Goal: Task Accomplishment & Management: Manage account settings

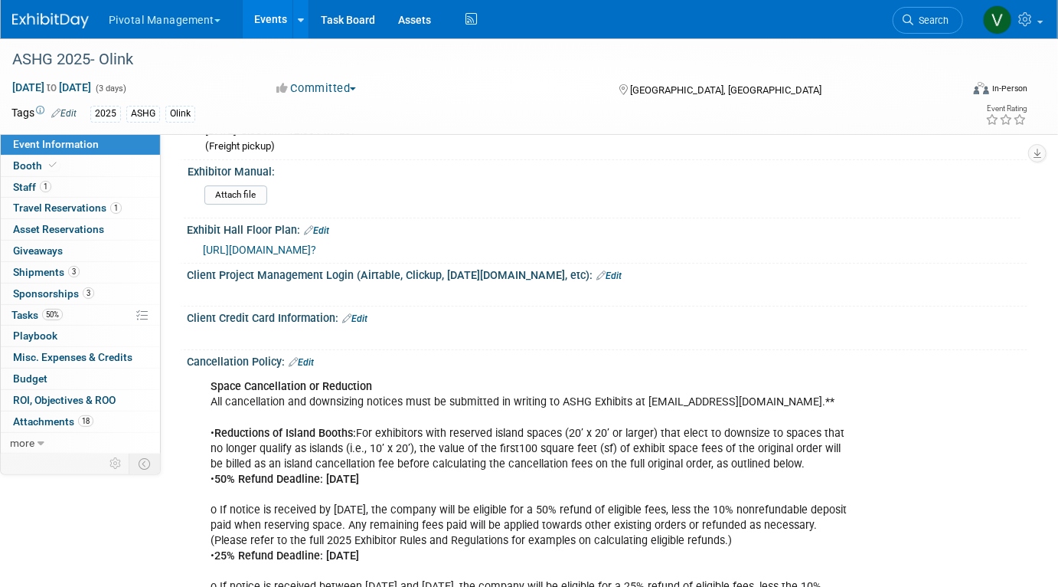
click at [284, 19] on link "Events" at bounding box center [271, 19] width 56 height 38
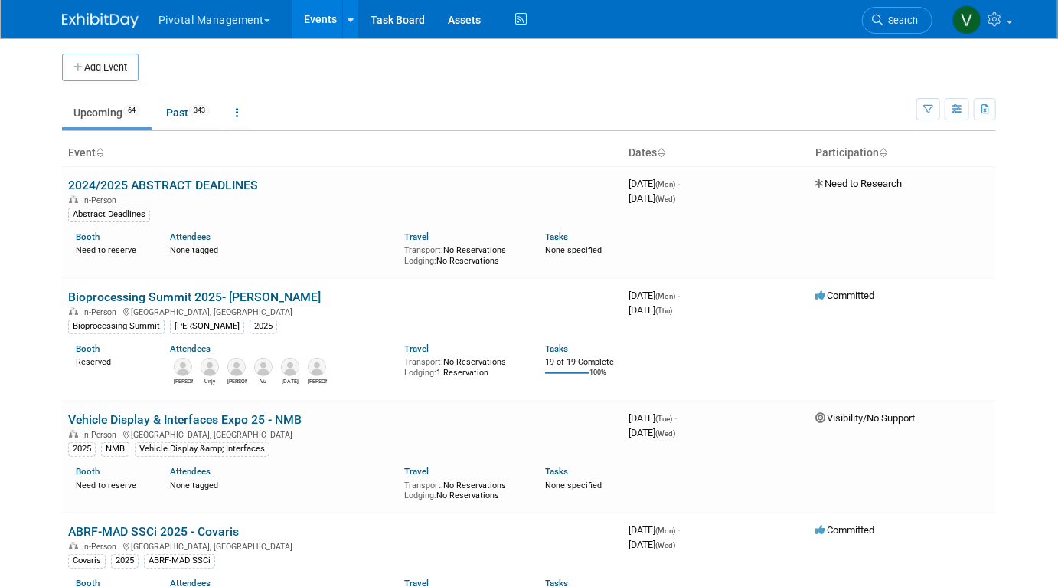
scroll to position [1089, 0]
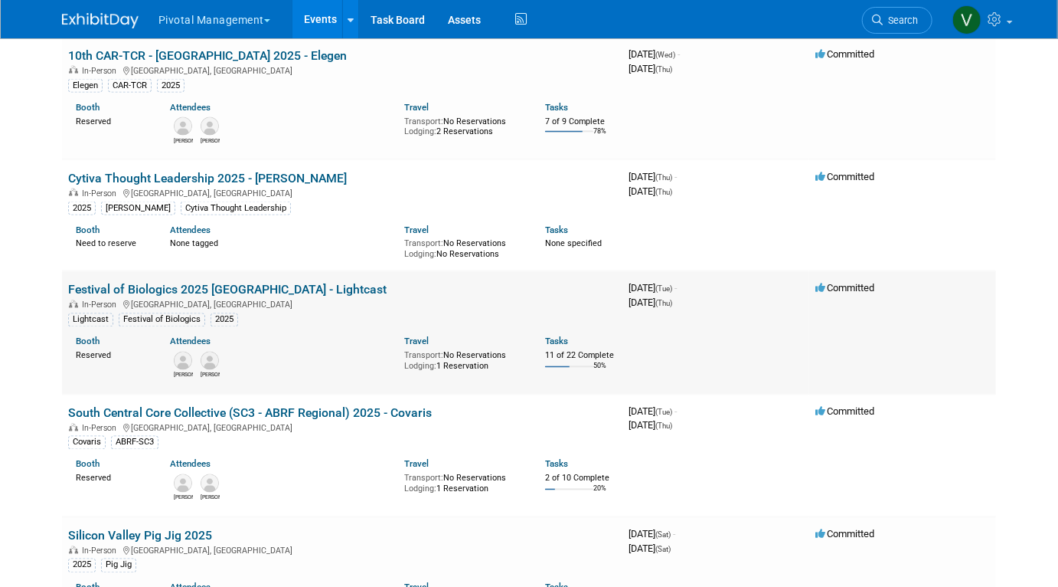
click at [119, 297] on link "Festival of Biologics 2025 Basel - Lightcast" at bounding box center [227, 290] width 319 height 15
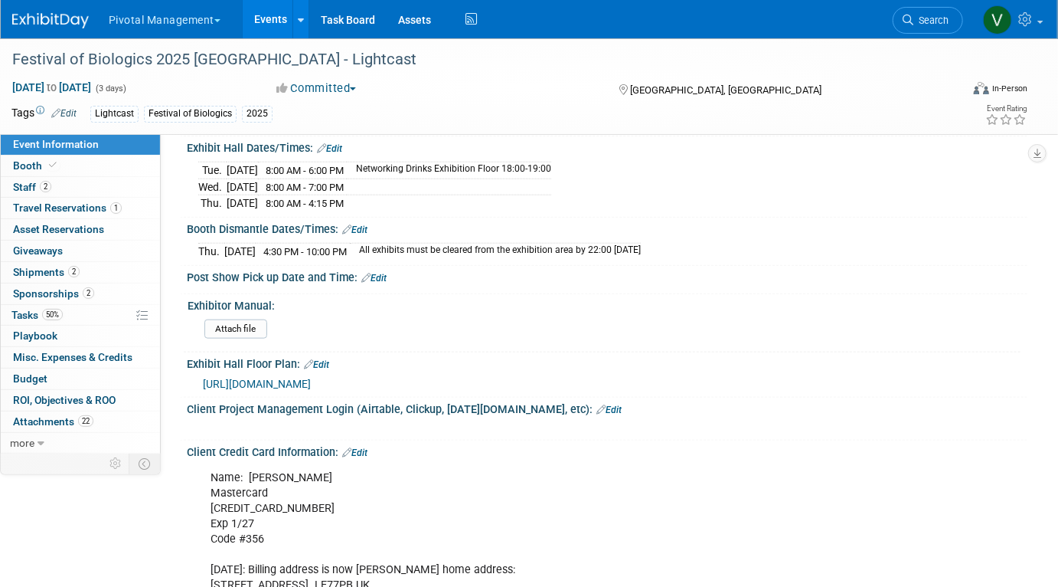
scroll to position [3251, 0]
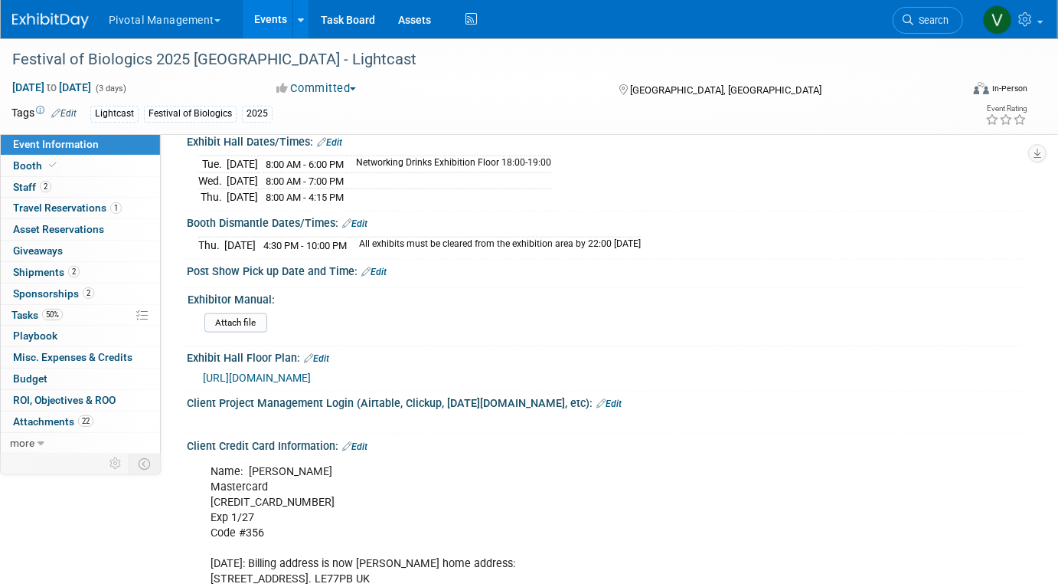
click at [292, 371] on span "https://www.terrapinn.com/conference/festival-of-biologics/Floor-plan.stm" at bounding box center [257, 377] width 108 height 12
click at [100, 165] on link "Booth" at bounding box center [80, 165] width 159 height 21
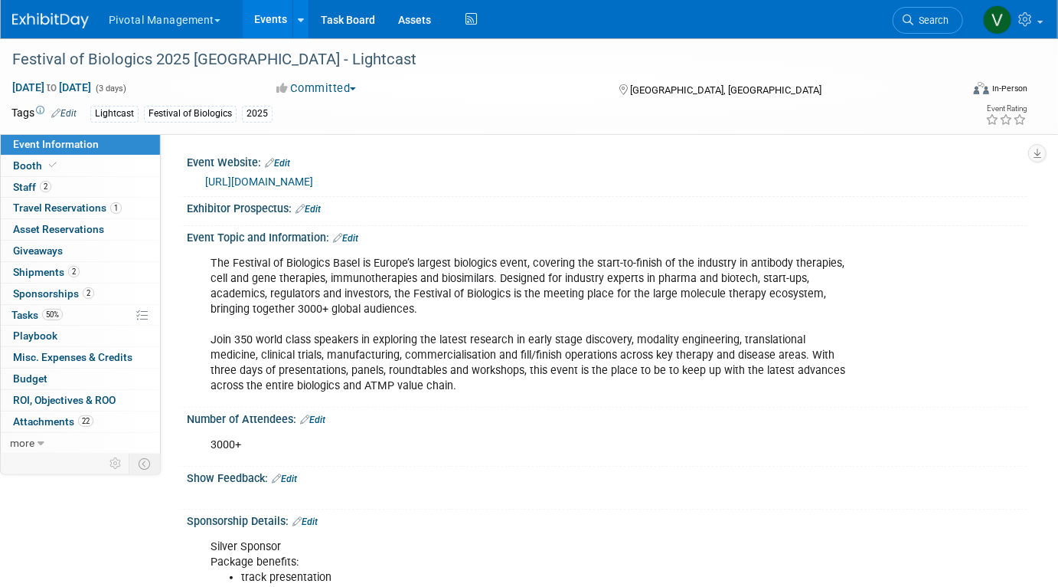
select select "Yes"
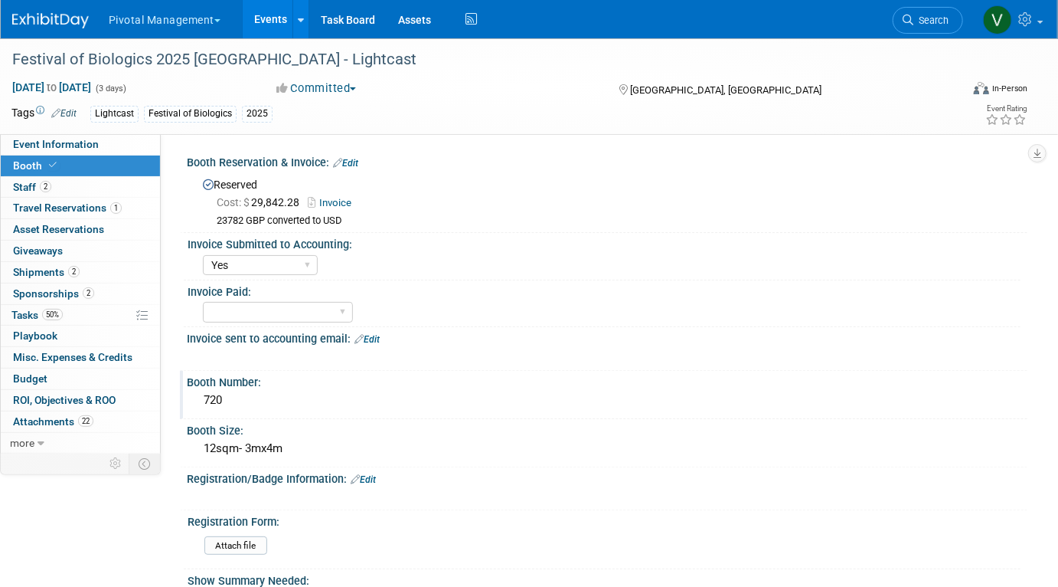
click at [257, 392] on div "720" at bounding box center [607, 400] width 818 height 24
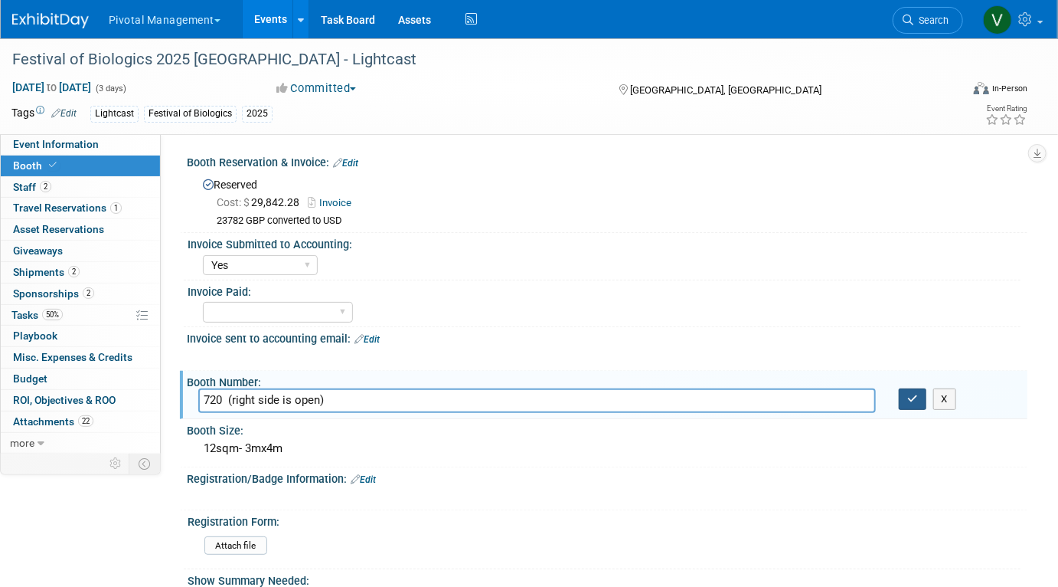
type input "720 (right side is open)"
click at [910, 400] on icon "button" at bounding box center [912, 399] width 11 height 10
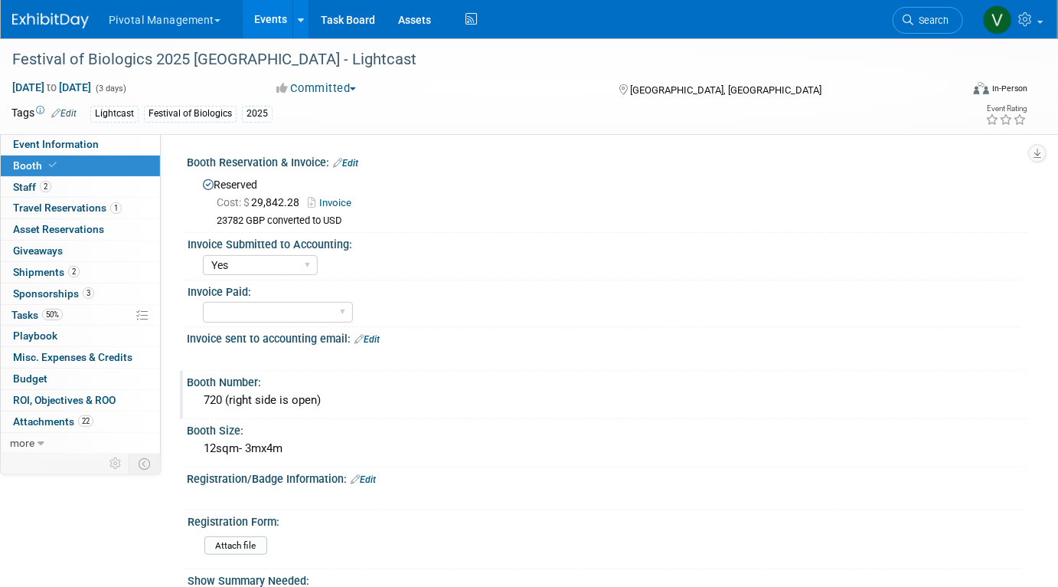
click at [264, 18] on link "Events" at bounding box center [271, 19] width 56 height 38
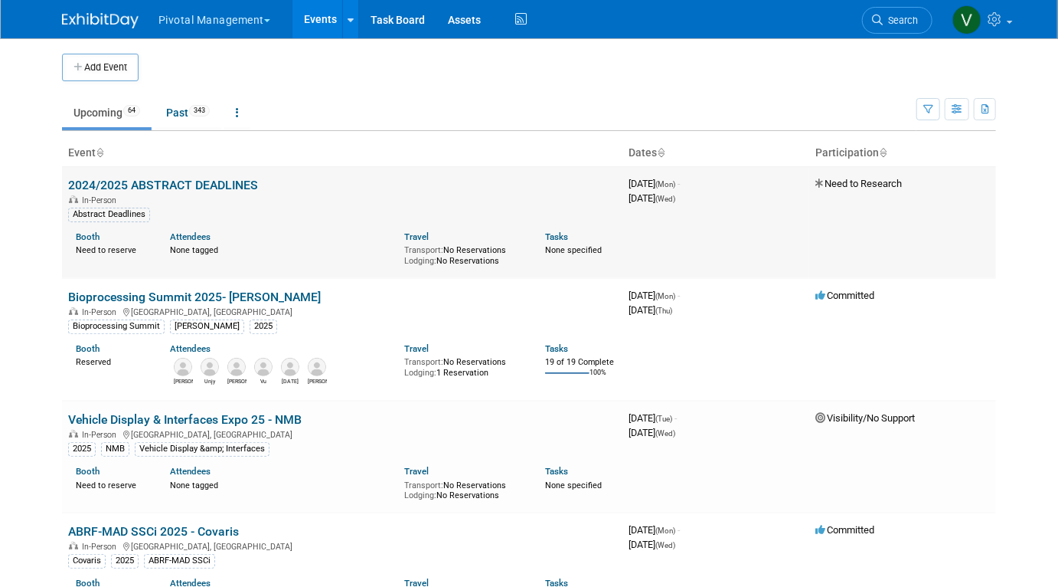
scroll to position [1089, 0]
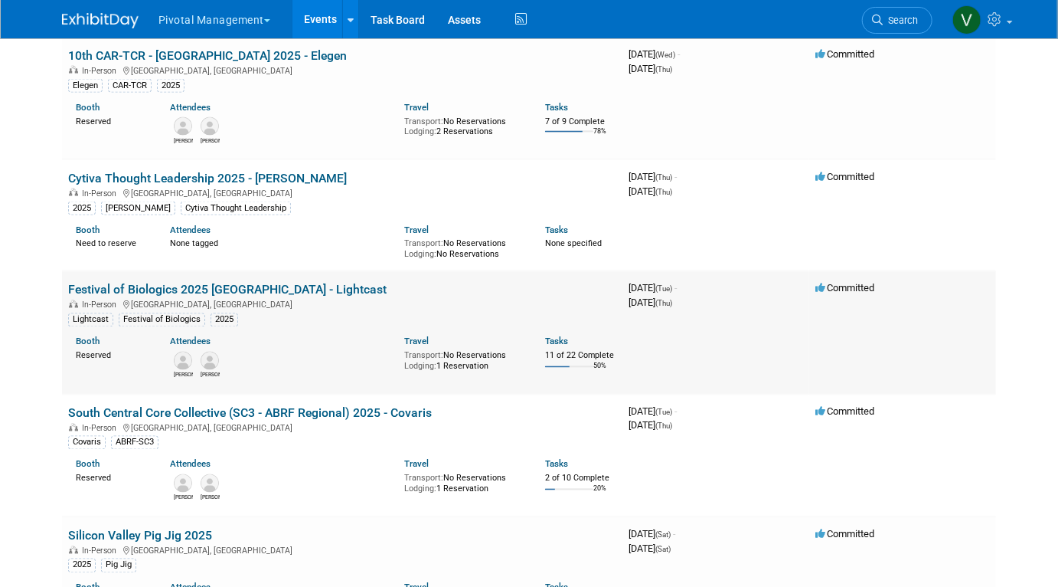
click at [223, 291] on link "Festival of Biologics 2025 Basel - Lightcast" at bounding box center [227, 290] width 319 height 15
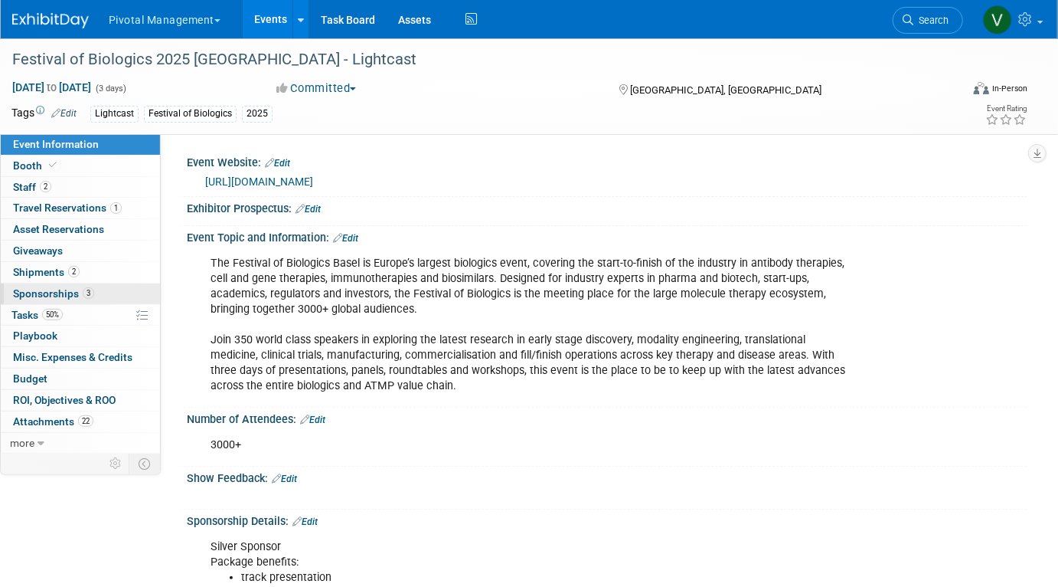
click at [67, 297] on span "Sponsorships 3" at bounding box center [53, 293] width 81 height 12
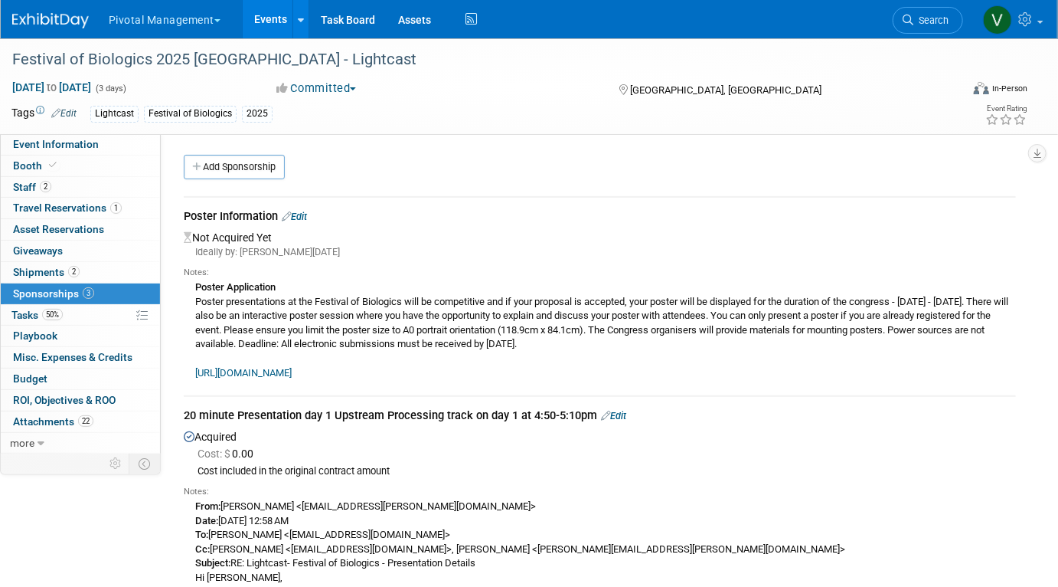
click at [292, 375] on link "https://www.terrapinn.com/conference/festival-of-biologics-usa/Poster-Applicati…" at bounding box center [243, 372] width 96 height 11
click at [306, 211] on link "Edit" at bounding box center [294, 216] width 25 height 11
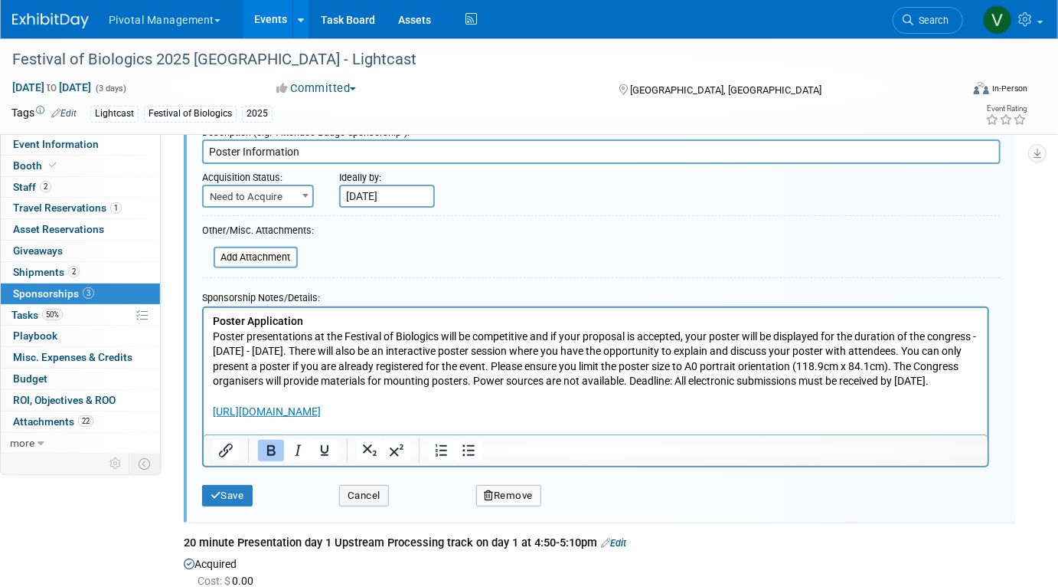
scroll to position [157, 0]
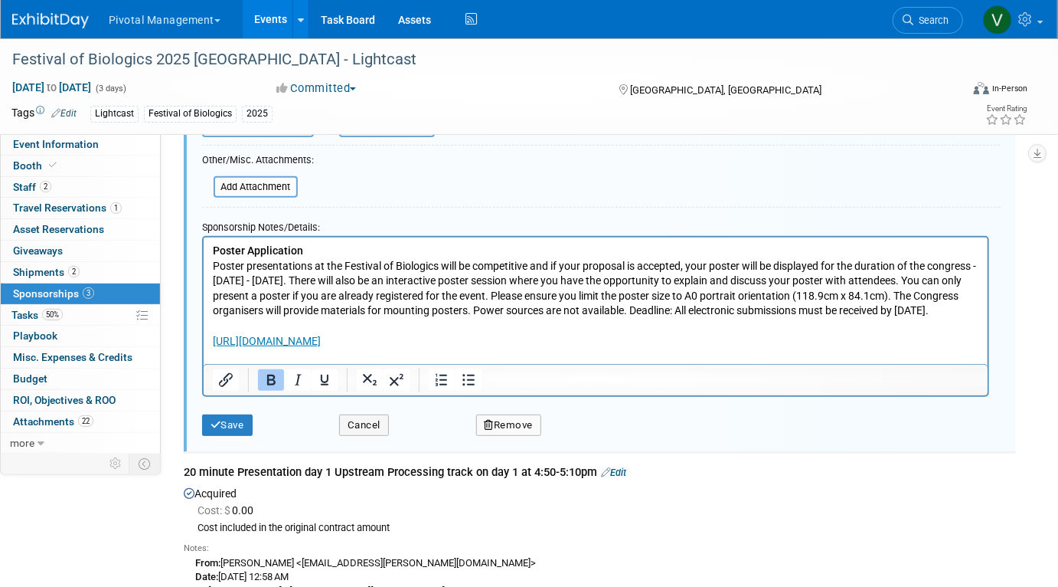
click at [350, 342] on p "Poster Application Poster presentations at the Festival of Biologics will be co…" at bounding box center [595, 295] width 767 height 105
paste body "To enrich screen reader interactions, please activate Accessibility in Grammarl…"
click at [227, 420] on button "Save" at bounding box center [227, 424] width 51 height 21
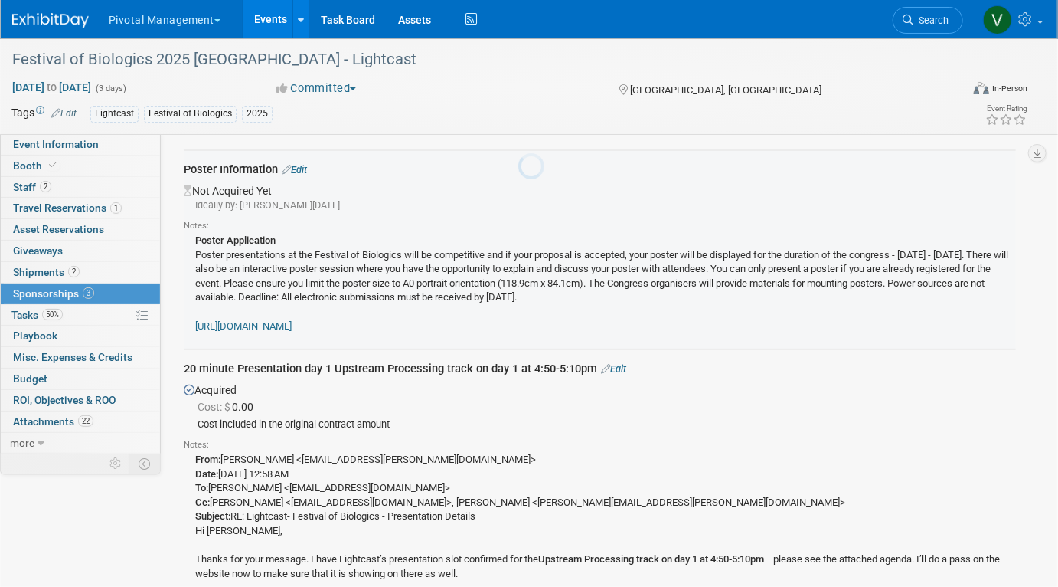
scroll to position [22, 0]
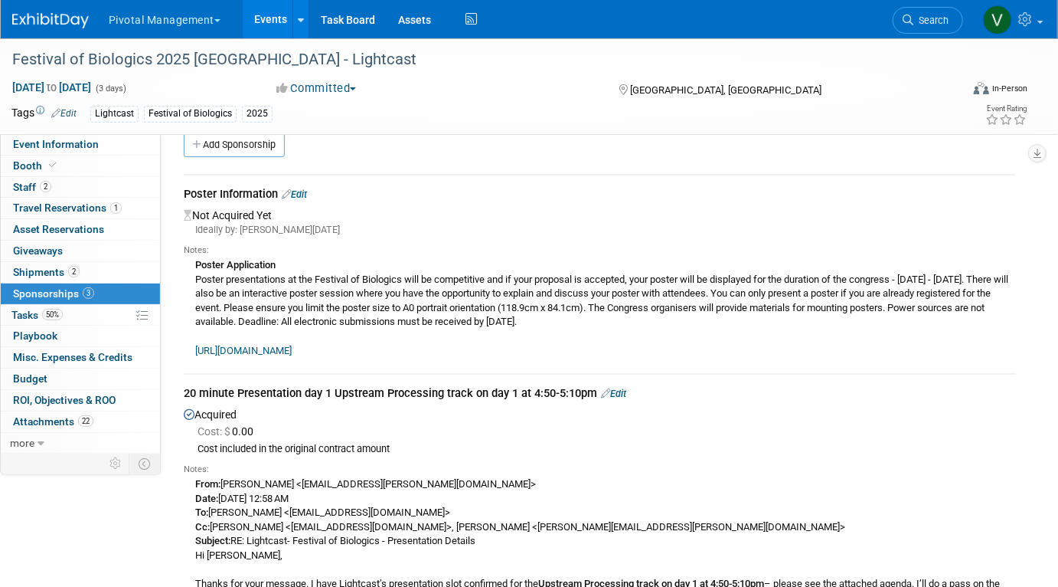
click at [301, 191] on link "Edit" at bounding box center [294, 193] width 25 height 11
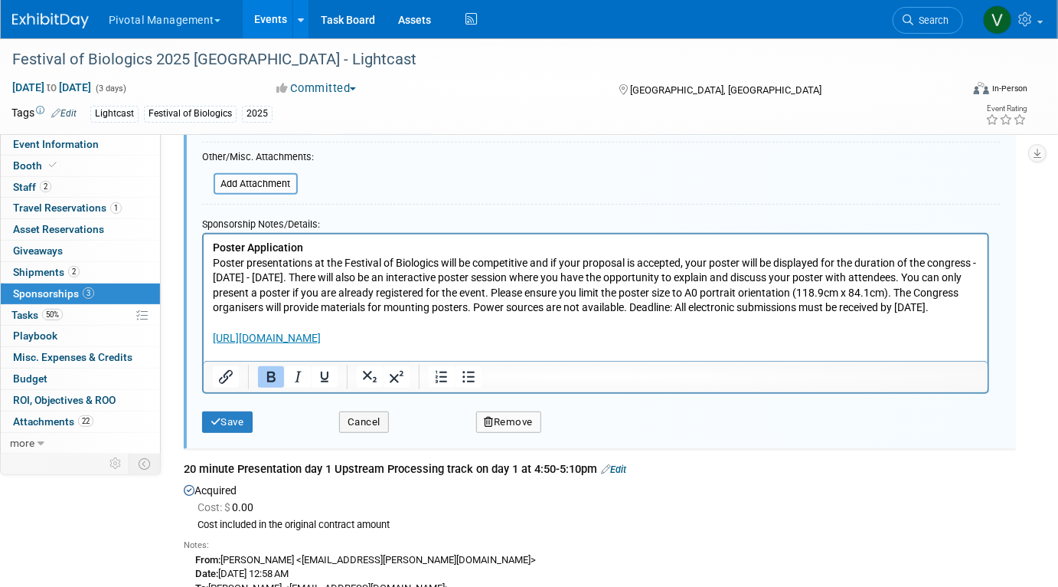
scroll to position [168, 0]
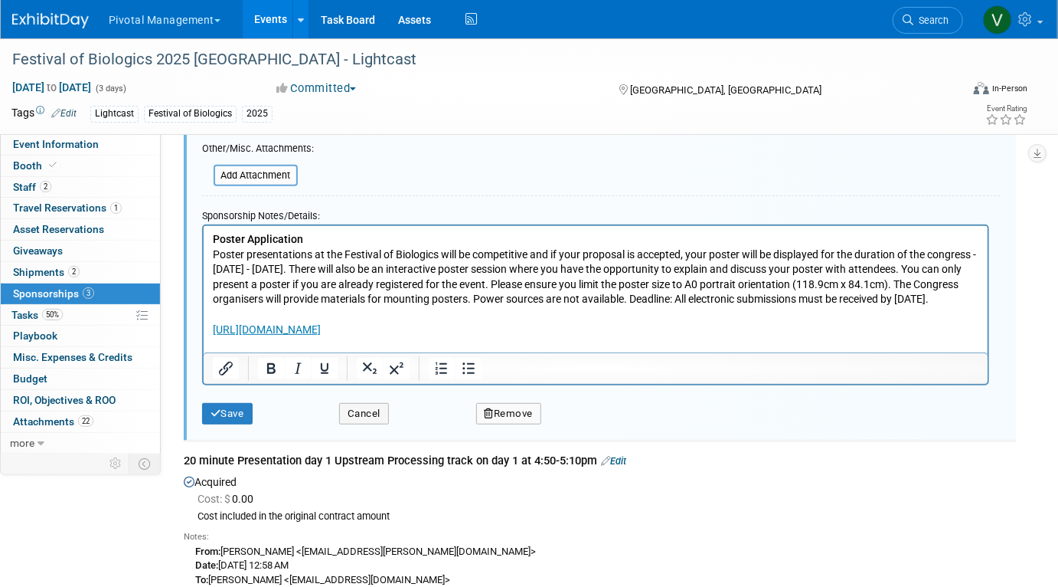
click at [363, 325] on p "Poster Application Poster presentations at the Festival of Biologics will be co…" at bounding box center [595, 283] width 767 height 105
click at [241, 405] on button "Save" at bounding box center [227, 413] width 51 height 21
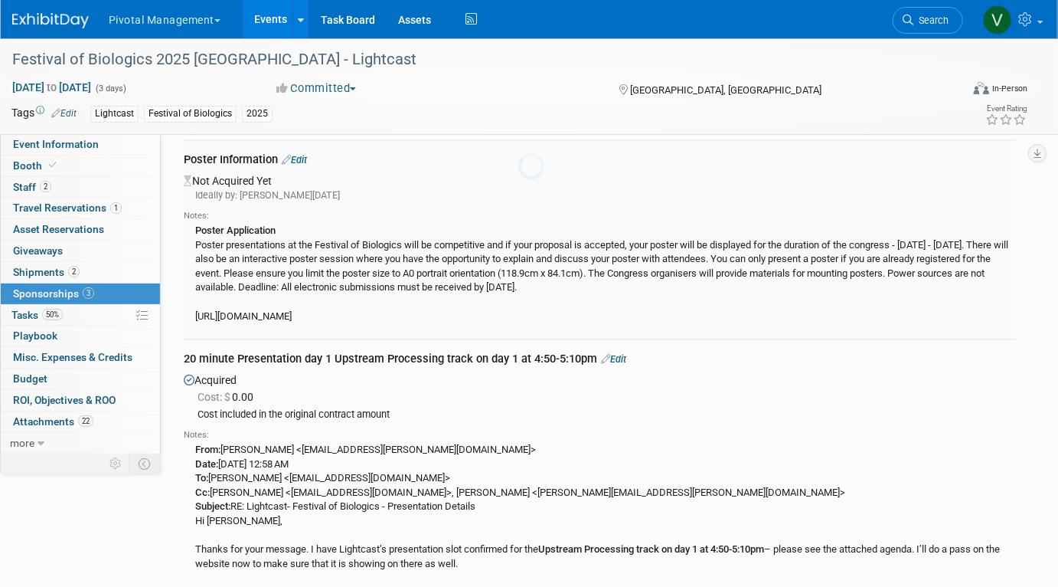
scroll to position [22, 0]
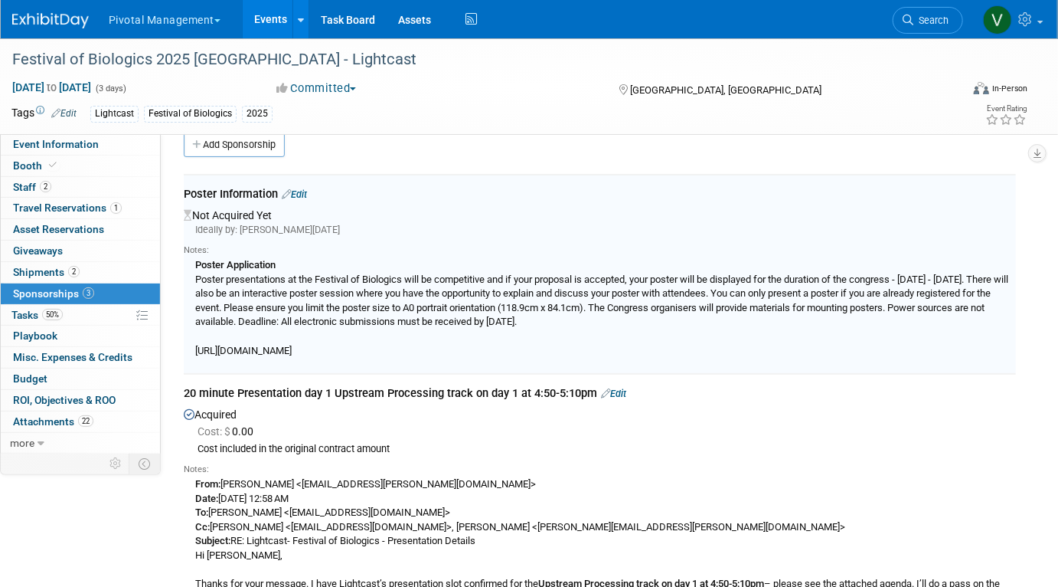
click at [439, 349] on div "Poster Application Poster presentations at the Festival of Biologics will be co…" at bounding box center [600, 307] width 832 height 101
drag, startPoint x: 194, startPoint y: 347, endPoint x: 571, endPoint y: 355, distance: 377.6
click at [571, 355] on div "Poster Application Poster presentations at the Festival of Biologics will be co…" at bounding box center [600, 307] width 832 height 101
copy div "https://www.terrapinn.com/conference/festival-of-biologics/Poster-Application.s…"
click at [385, 244] on div "Notes:" at bounding box center [600, 250] width 832 height 12
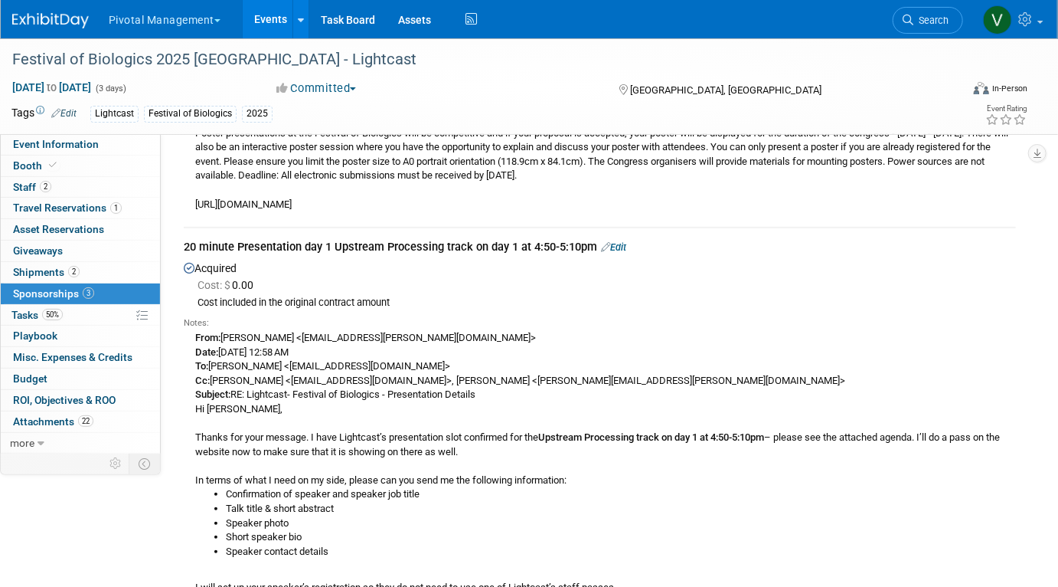
scroll to position [0, 0]
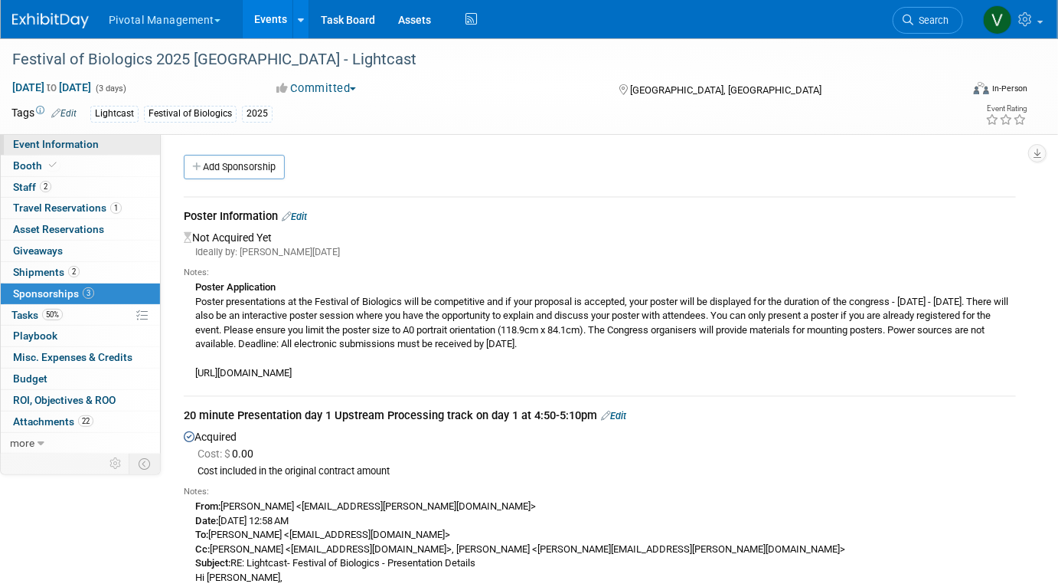
click at [86, 146] on span "Event Information" at bounding box center [56, 144] width 86 height 12
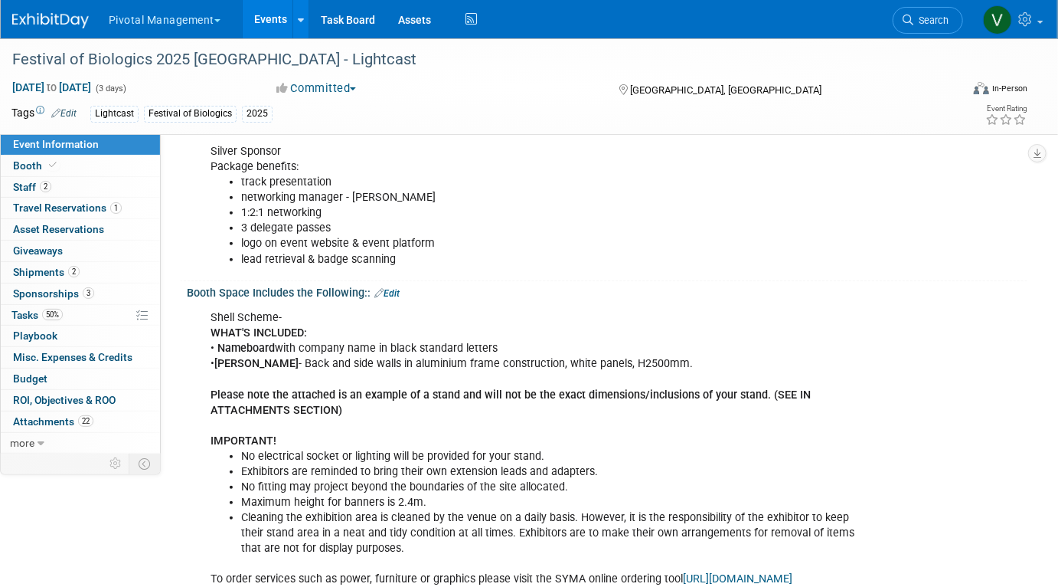
scroll to position [465, 0]
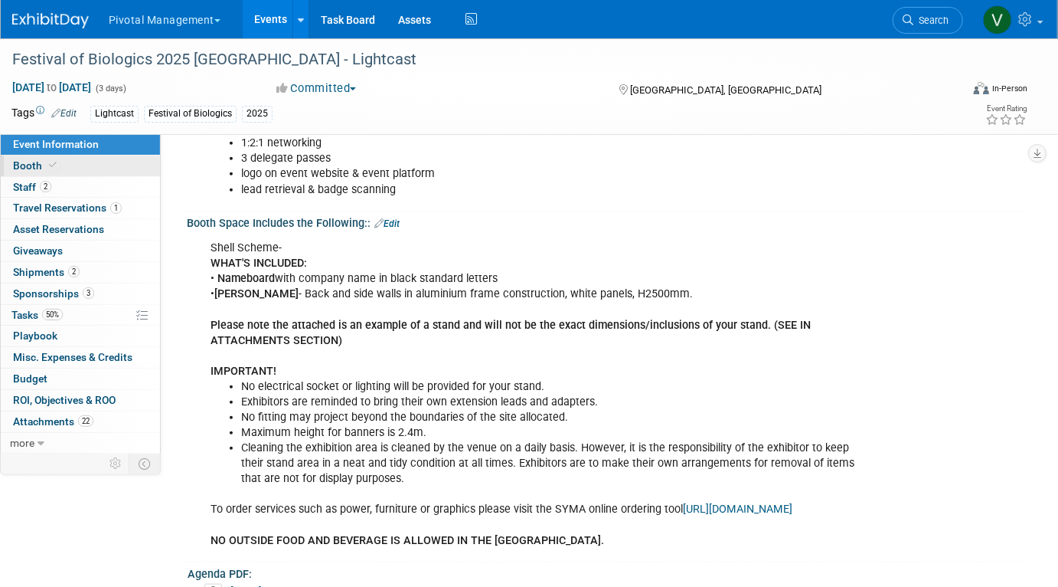
click at [74, 160] on link "Booth" at bounding box center [80, 165] width 159 height 21
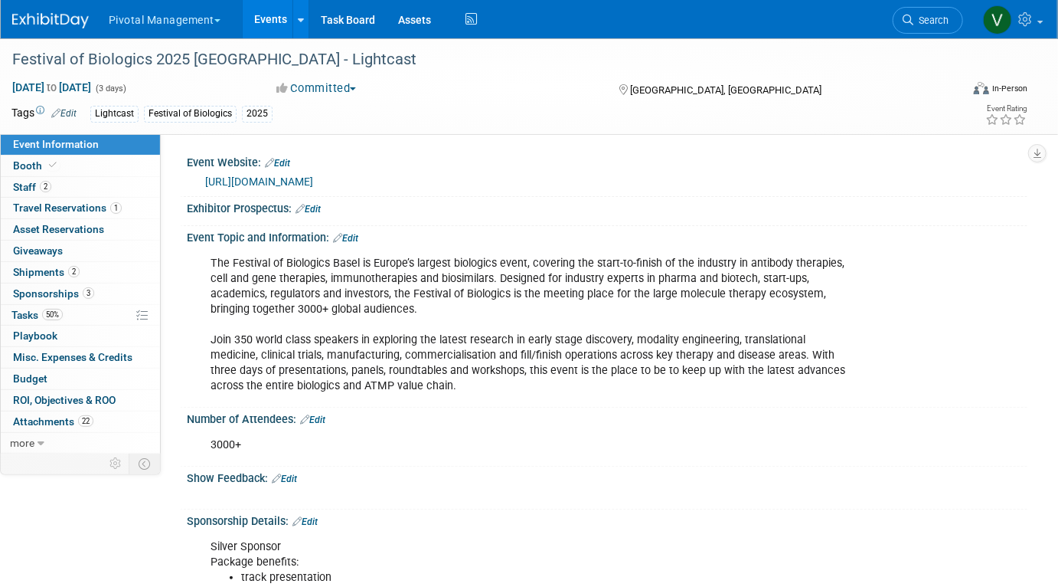
select select "Yes"
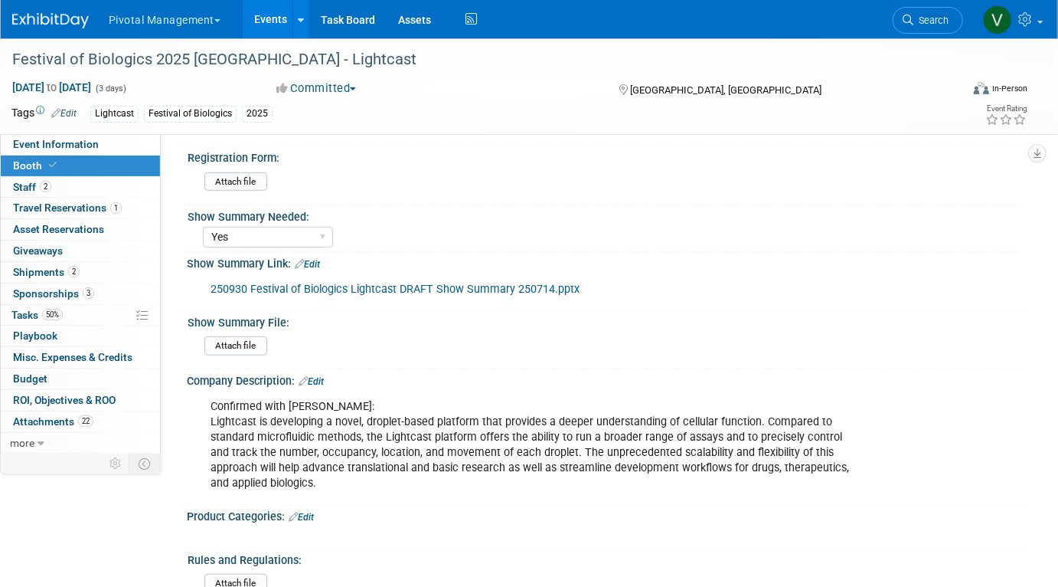
scroll to position [4004, 0]
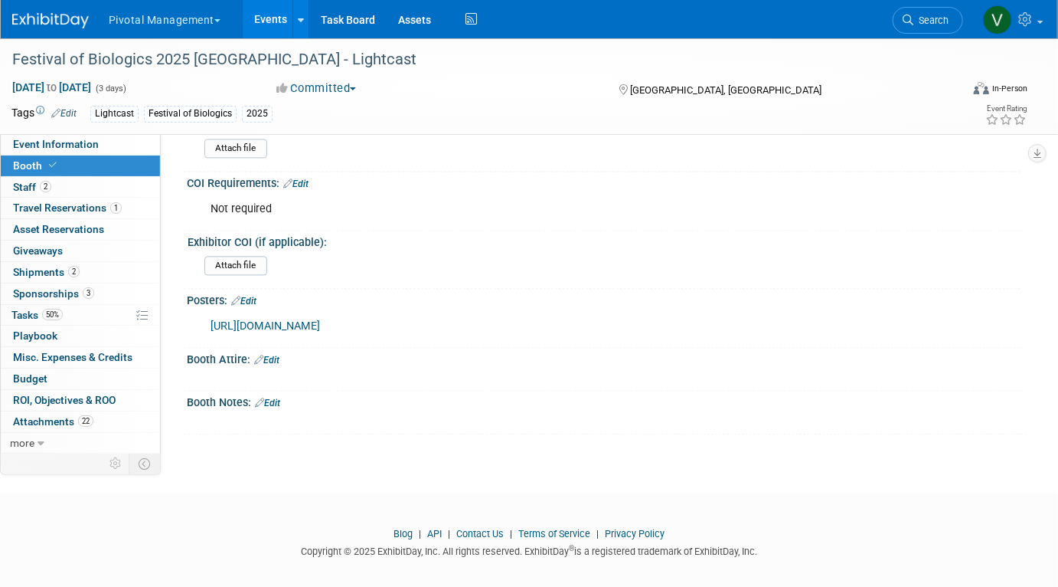
click at [266, 24] on link "Events" at bounding box center [271, 19] width 56 height 38
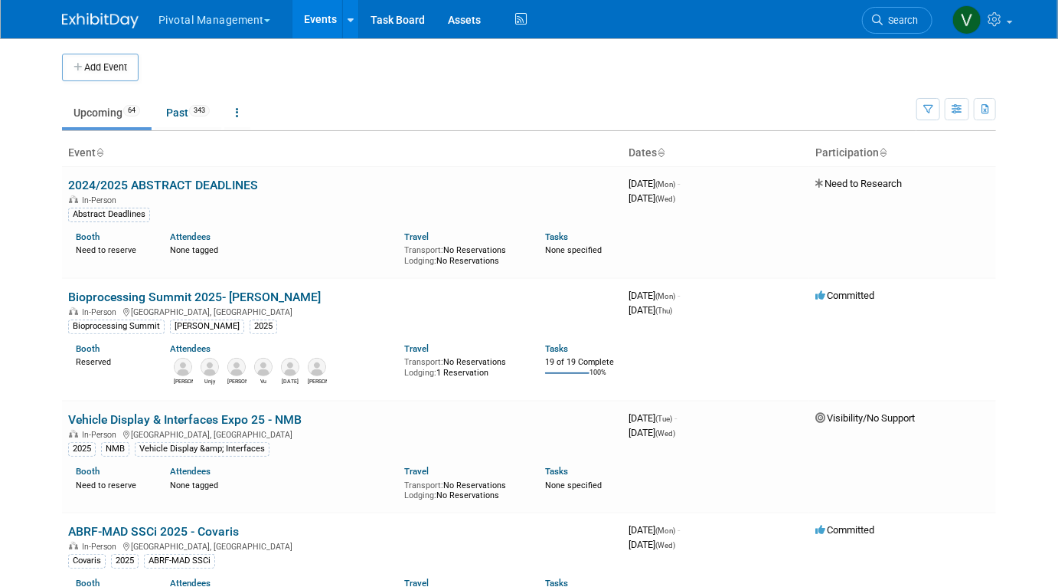
scroll to position [4414, 0]
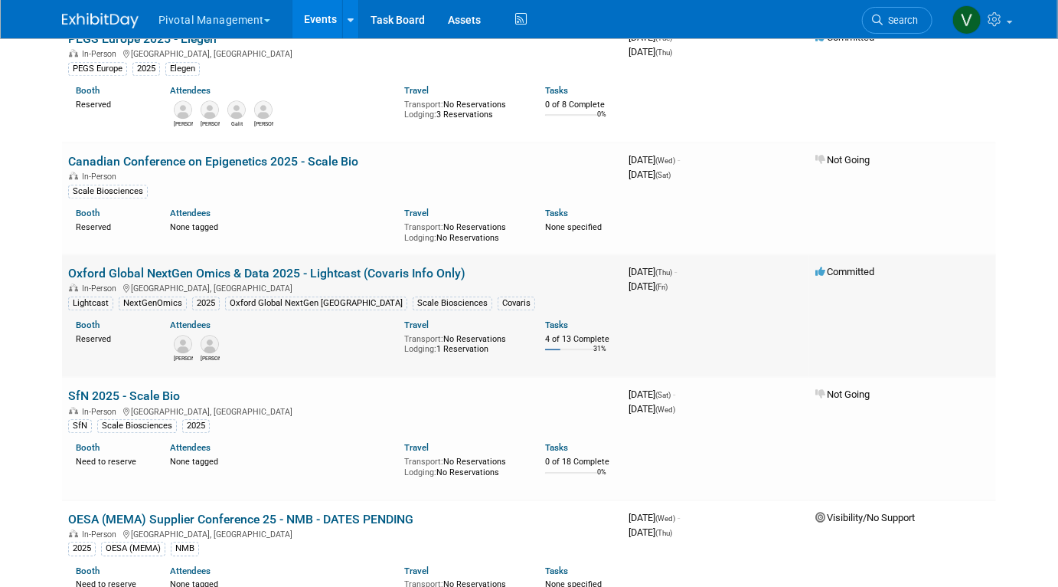
click at [174, 280] on link "Oxford Global NextGen Omics & Data 2025 - Lightcast (Covaris Info Only)" at bounding box center [266, 273] width 397 height 15
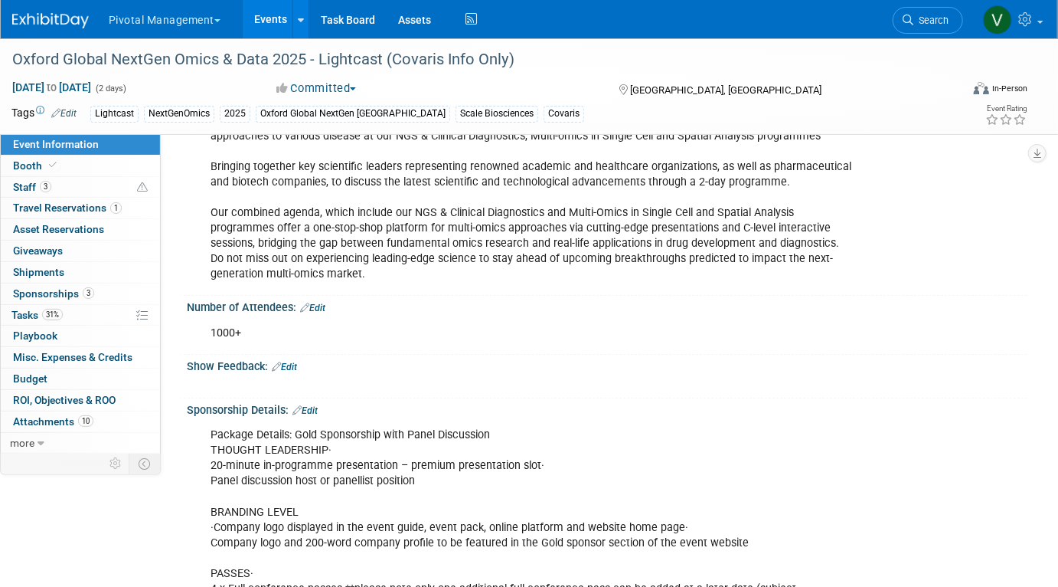
scroll to position [143, 0]
click at [267, 20] on link "Events" at bounding box center [271, 19] width 56 height 38
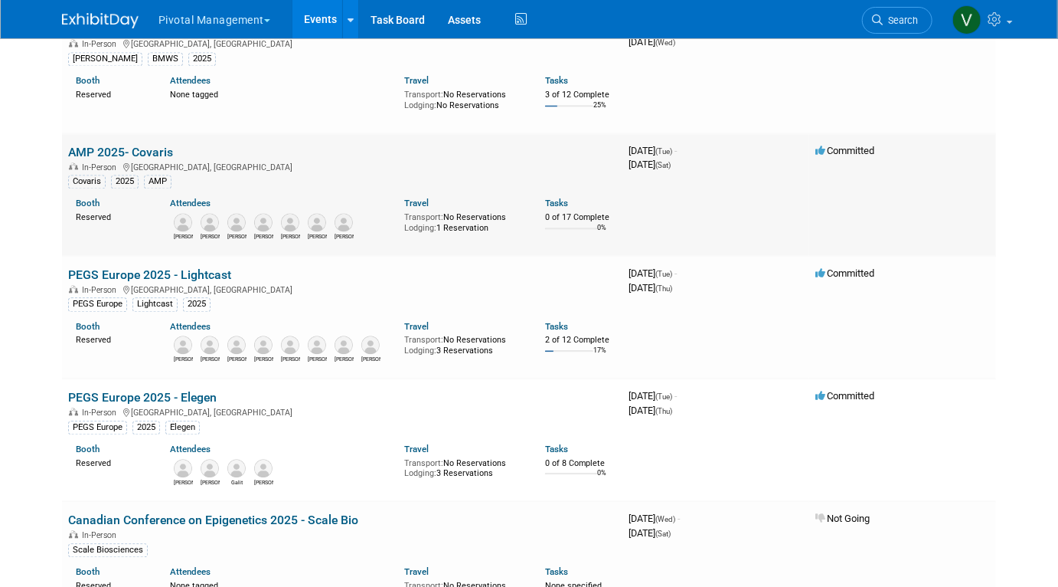
scroll to position [4414, 0]
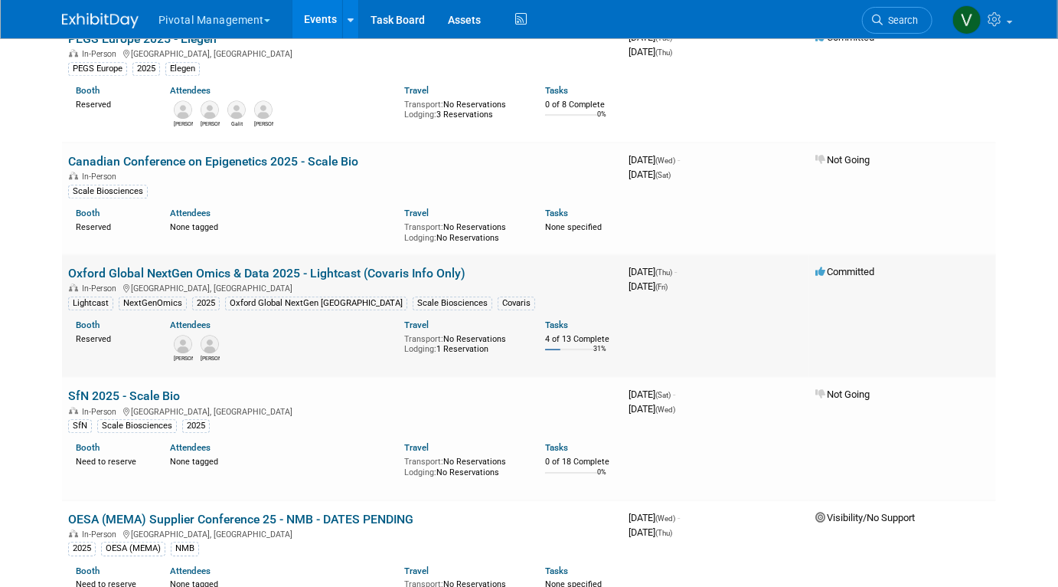
click at [139, 280] on link "Oxford Global NextGen Omics & Data 2025 - Lightcast (Covaris Info Only)" at bounding box center [266, 273] width 397 height 15
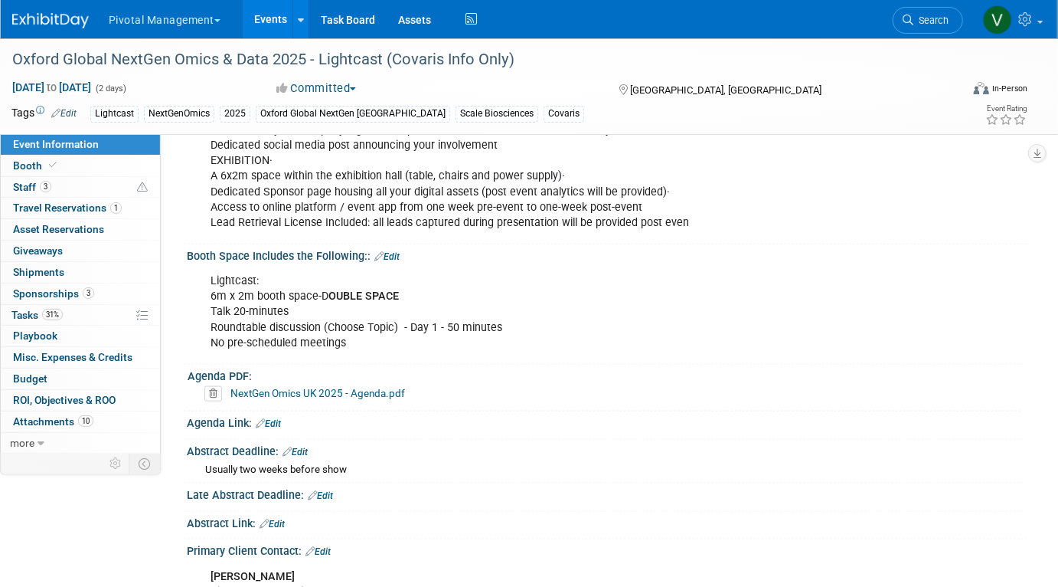
scroll to position [662, 0]
click at [267, 19] on link "Events" at bounding box center [271, 19] width 56 height 38
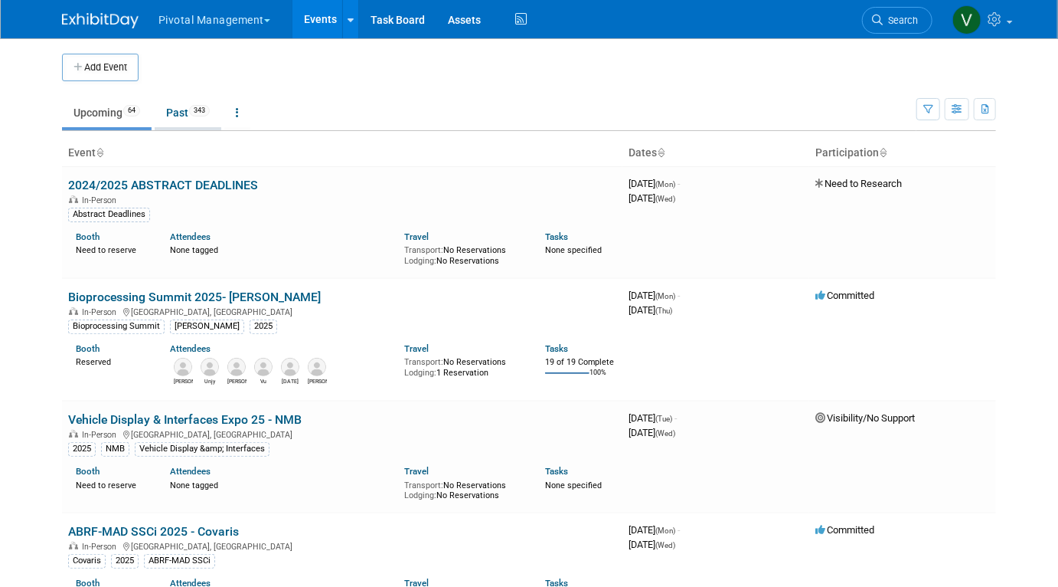
click at [191, 118] on link "Past 343" at bounding box center [188, 112] width 67 height 29
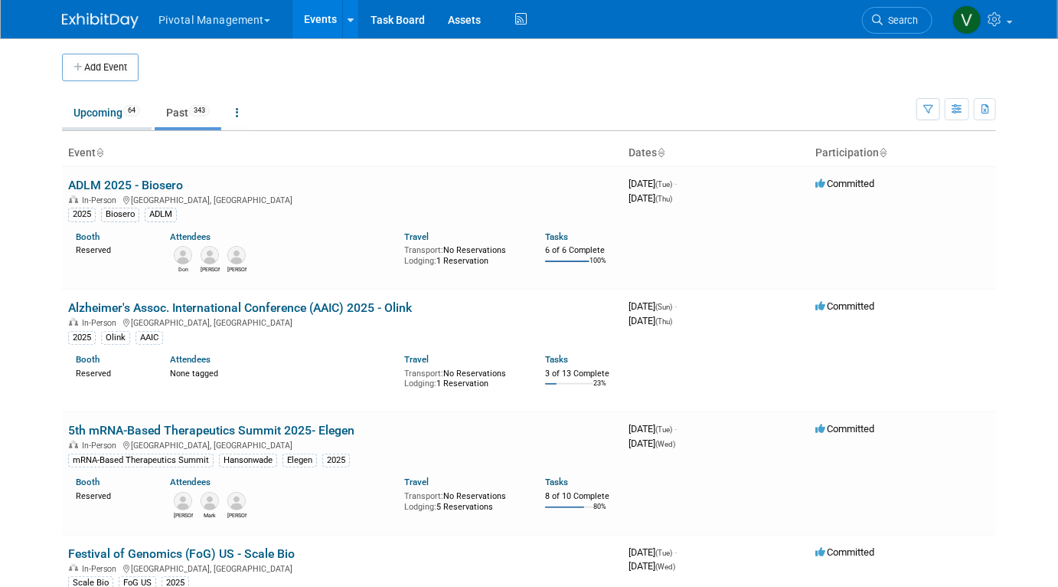
click at [104, 114] on link "Upcoming 64" at bounding box center [107, 112] width 90 height 29
